Goal: Task Accomplishment & Management: Manage account settings

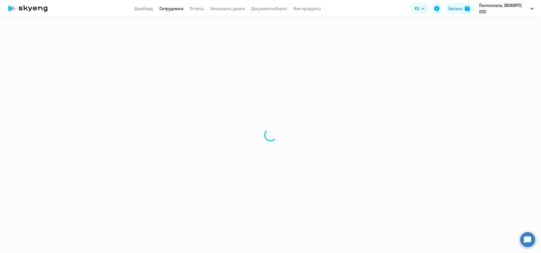
select select "30"
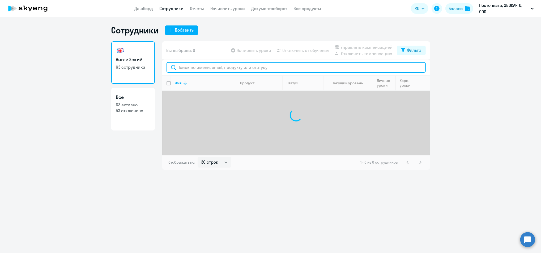
click at [189, 69] on input "text" at bounding box center [296, 67] width 259 height 11
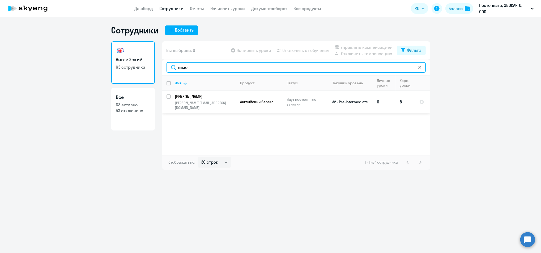
type input "тимо"
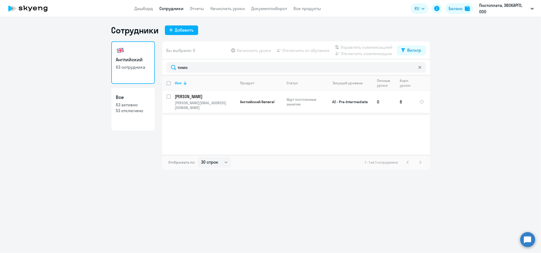
click at [168, 99] on input "select row 38213240" at bounding box center [172, 100] width 11 height 11
checkbox input "true"
click at [319, 47] on span "Отключить от обучения" at bounding box center [306, 50] width 47 height 6
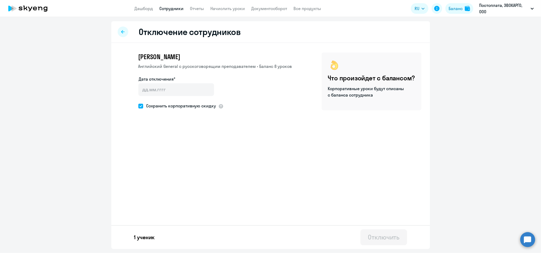
click at [154, 105] on span "Сохранить корпоративную скидку" at bounding box center [179, 106] width 73 height 6
click at [138, 106] on input "Сохранить корпоративную скидку" at bounding box center [138, 106] width 0 height 0
checkbox input "false"
click at [184, 90] on input "Дата отключения*" at bounding box center [176, 89] width 76 height 13
click at [205, 90] on input "Дата отключения*" at bounding box center [176, 89] width 76 height 13
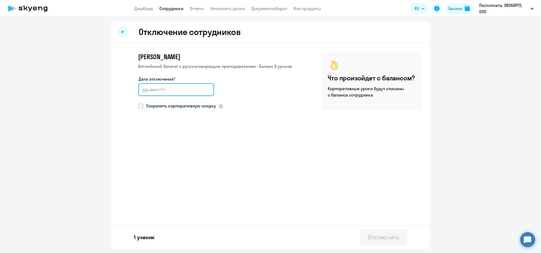
click at [189, 87] on input "Дата отключения*" at bounding box center [176, 89] width 76 height 13
type input "[DATE]"
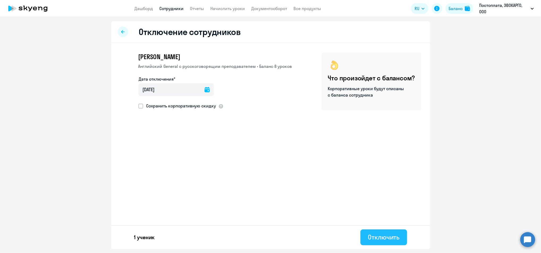
click at [394, 241] on div "Отключить" at bounding box center [384, 237] width 32 height 8
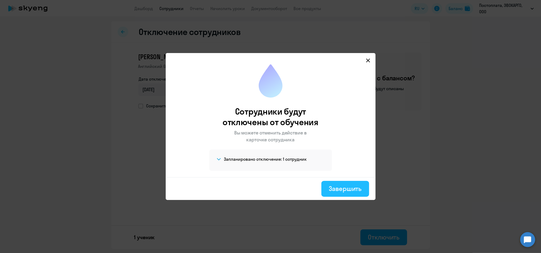
click at [347, 189] on div "Завершить" at bounding box center [345, 189] width 33 height 8
select select "30"
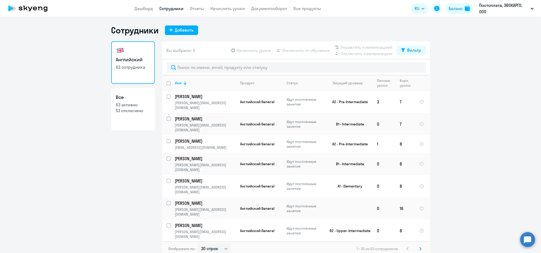
click at [24, 7] on icon at bounding box center [25, 8] width 4 height 5
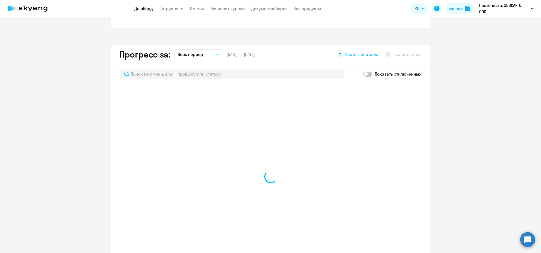
scroll to position [283, 0]
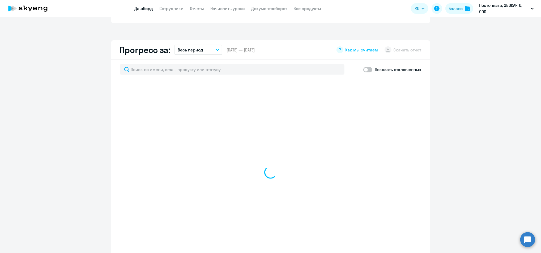
select select "30"
